Goal: Communication & Community: Share content

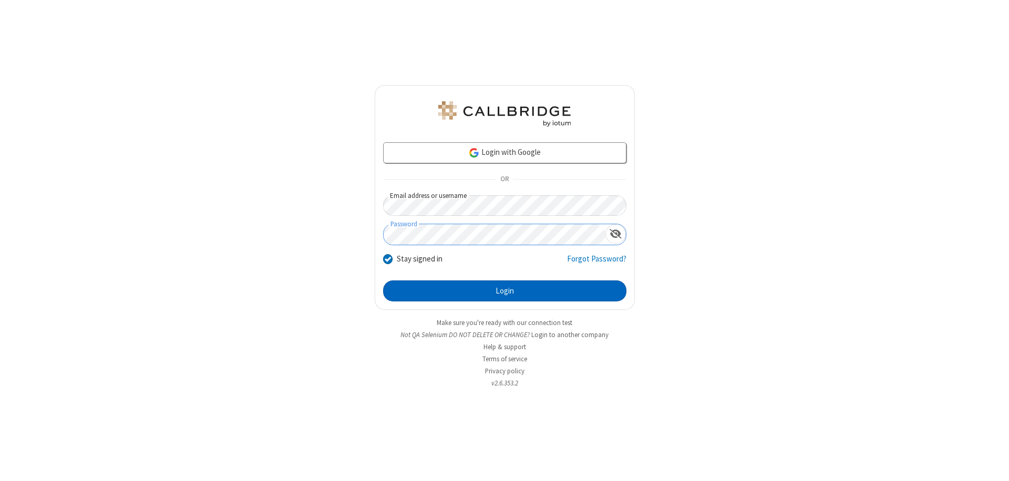
click at [504, 291] on button "Login" at bounding box center [504, 290] width 243 height 21
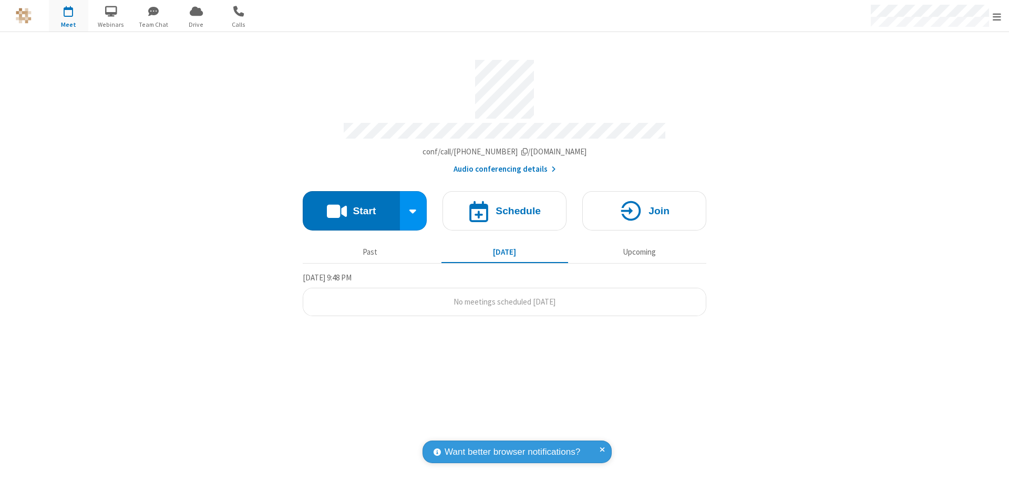
click at [351, 206] on button "Start" at bounding box center [351, 210] width 97 height 39
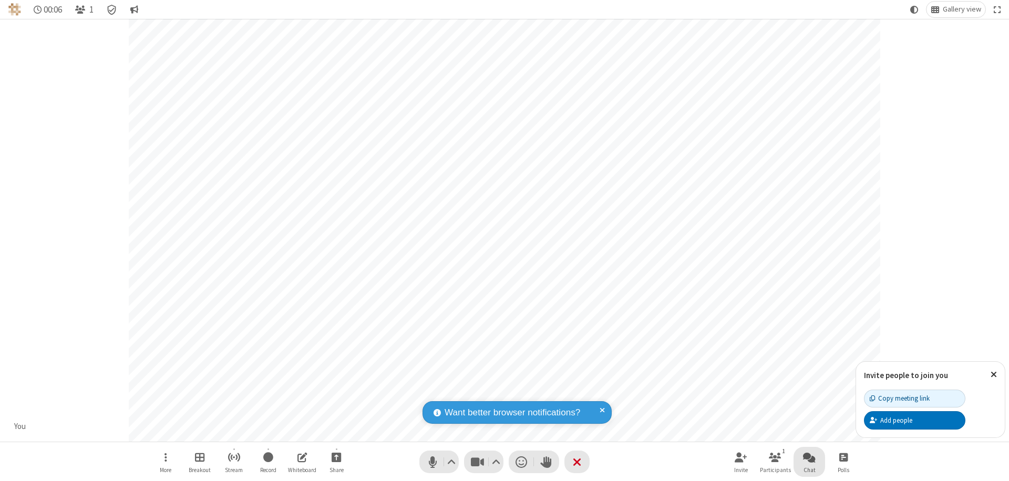
click at [809, 457] on span "Open chat" at bounding box center [809, 457] width 13 height 13
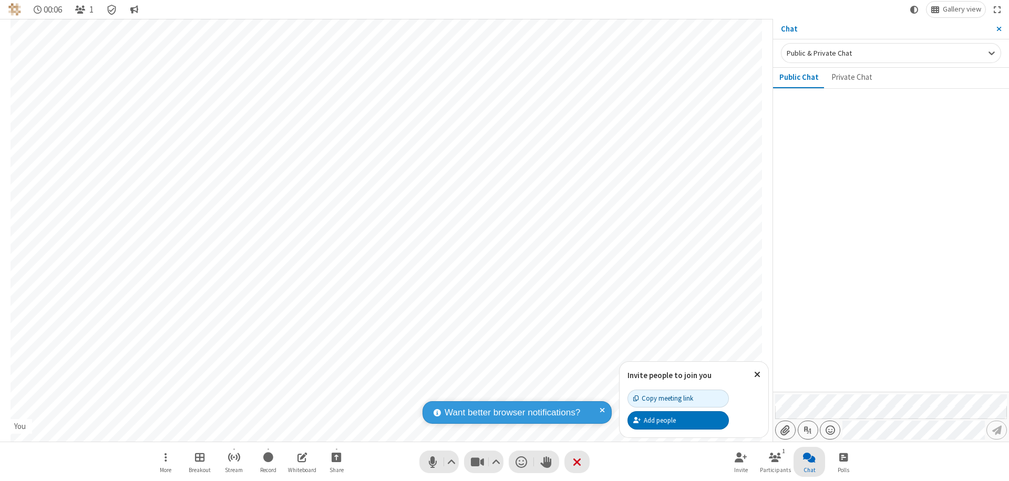
type input "C:\fakepath\doc_test.docx"
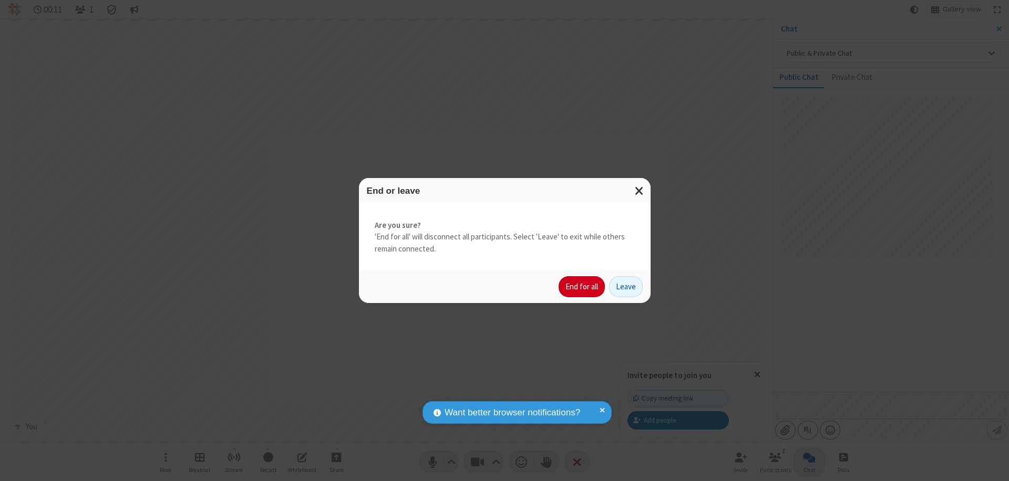
click at [582, 287] on button "End for all" at bounding box center [581, 286] width 46 height 21
